Goal: Task Accomplishment & Management: Use online tool/utility

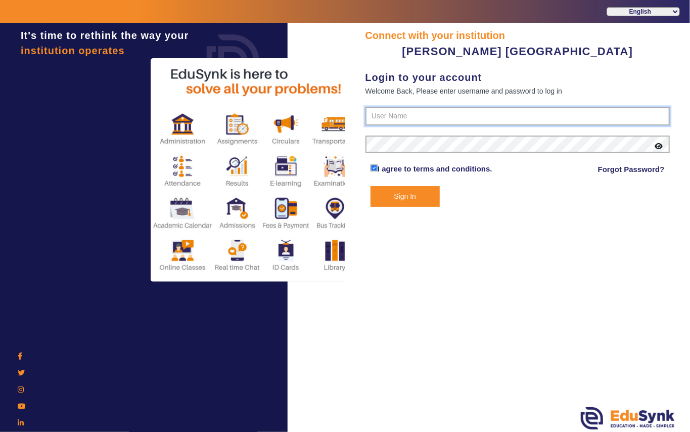
type input "7685859009"
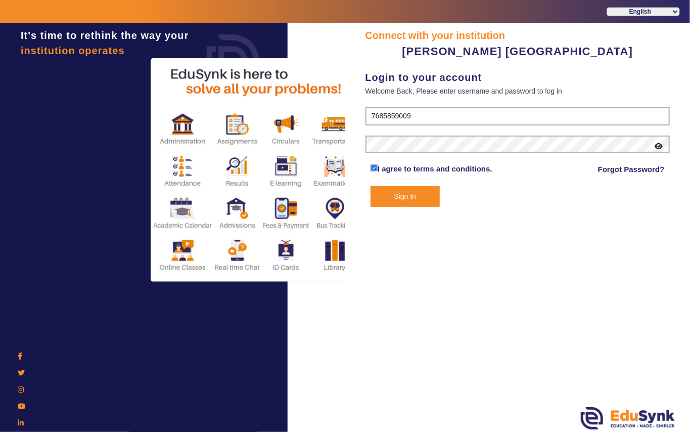
click at [403, 189] on button "Sign In" at bounding box center [404, 196] width 69 height 21
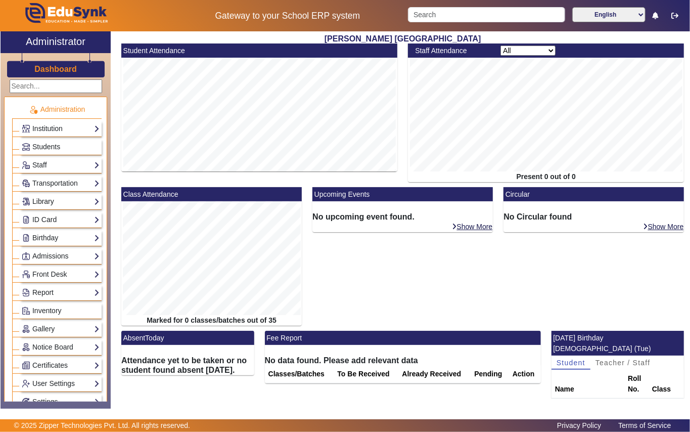
click at [63, 203] on link "Library" at bounding box center [61, 202] width 78 height 12
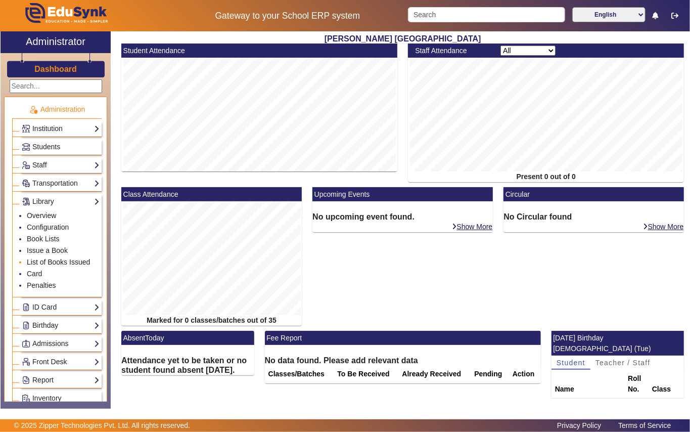
click at [73, 264] on link "List of Books Issued" at bounding box center [58, 262] width 63 height 8
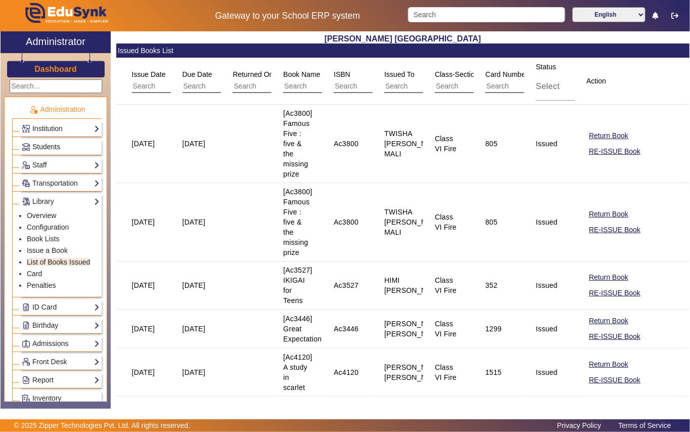
click at [54, 146] on span "Students" at bounding box center [46, 147] width 28 height 8
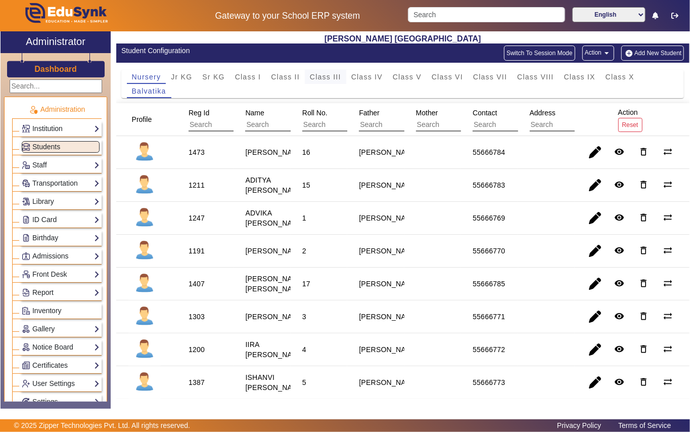
click at [312, 79] on span "Class III" at bounding box center [325, 76] width 31 height 7
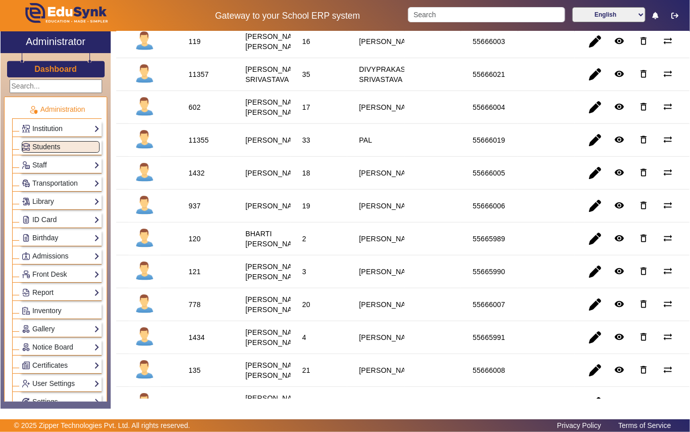
scroll to position [186, 0]
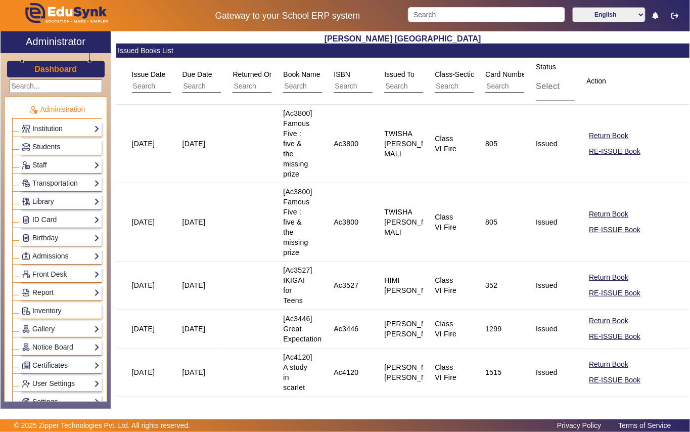
click at [60, 141] on link "Students" at bounding box center [61, 147] width 78 height 12
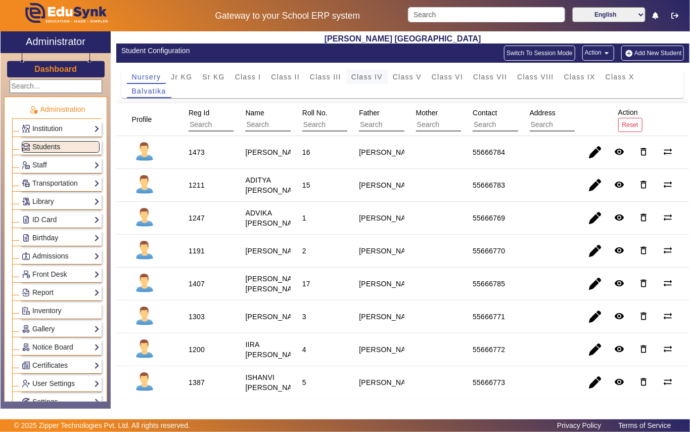
click at [371, 79] on span "Class IV" at bounding box center [366, 76] width 31 height 7
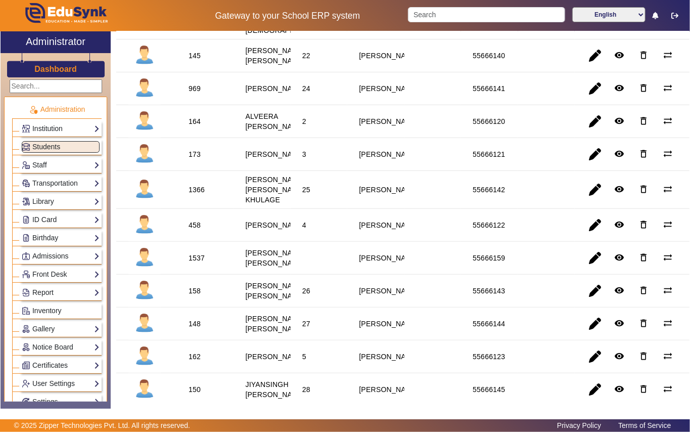
scroll to position [202, 0]
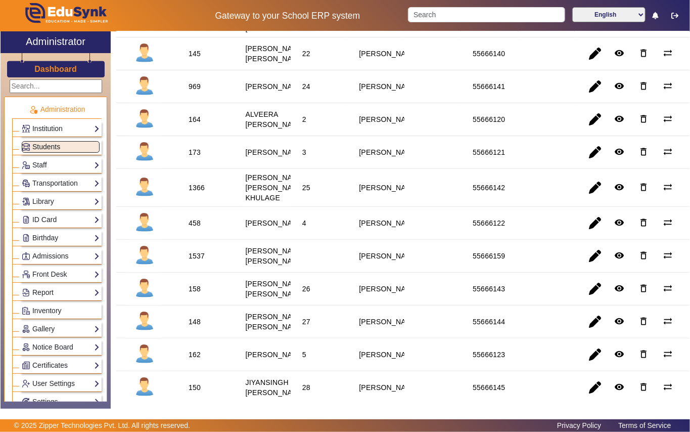
click at [44, 145] on span "Students" at bounding box center [46, 147] width 28 height 8
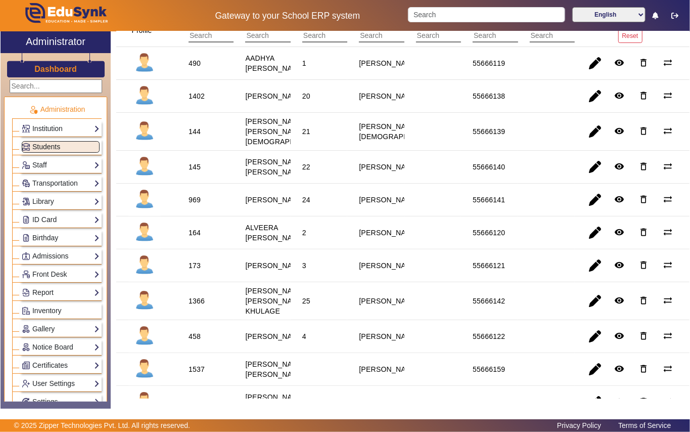
scroll to position [0, 0]
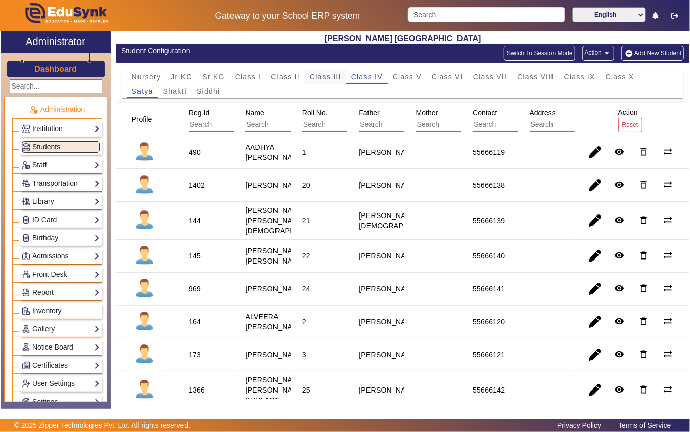
click at [325, 79] on span "Class III" at bounding box center [325, 76] width 31 height 7
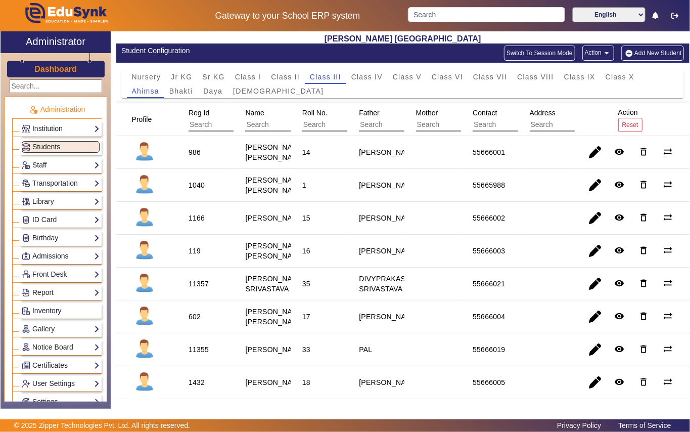
click at [200, 223] on div "1166" at bounding box center [197, 218] width 16 height 10
copy div "1166"
click at [50, 202] on link "Library" at bounding box center [61, 202] width 78 height 12
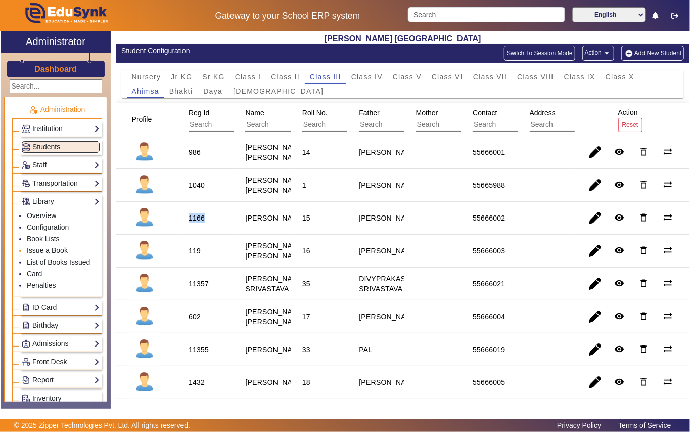
click at [45, 250] on link "Issue a Book" at bounding box center [47, 250] width 41 height 8
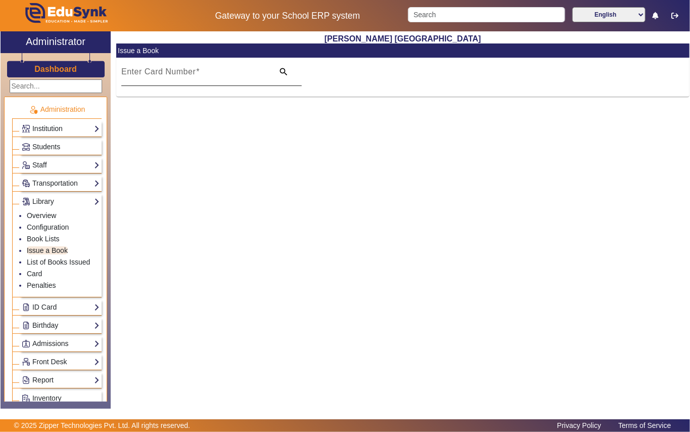
click at [229, 77] on input "Enter Card Number" at bounding box center [194, 76] width 146 height 12
paste input "1166"
type input "1166"
click at [62, 263] on link "List of Books Issued" at bounding box center [58, 262] width 63 height 8
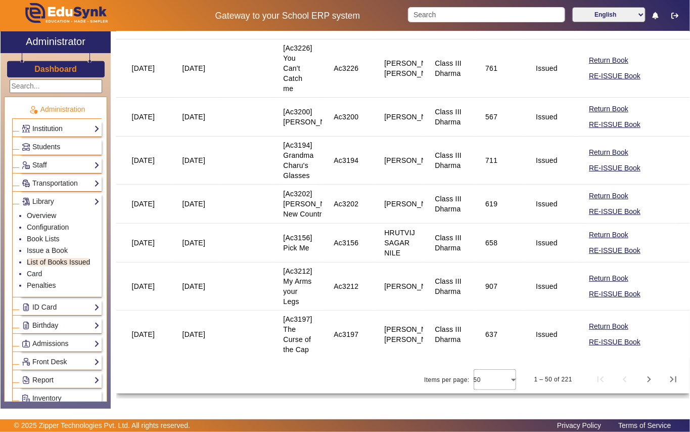
scroll to position [2420, 0]
